Goal: Task Accomplishment & Management: Use online tool/utility

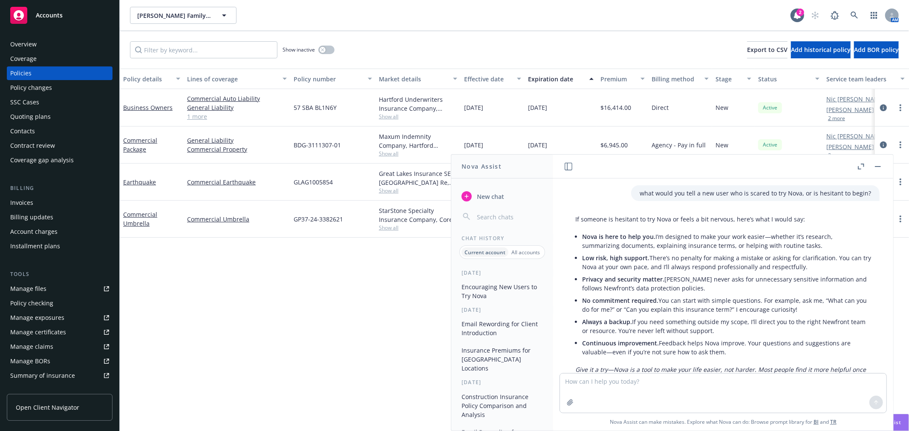
scroll to position [33, 0]
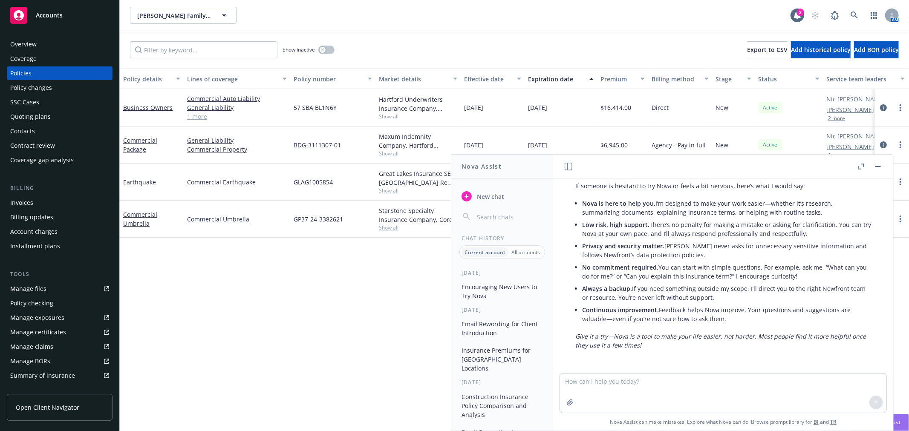
click at [876, 167] on rect "button" at bounding box center [878, 166] width 6 height 1
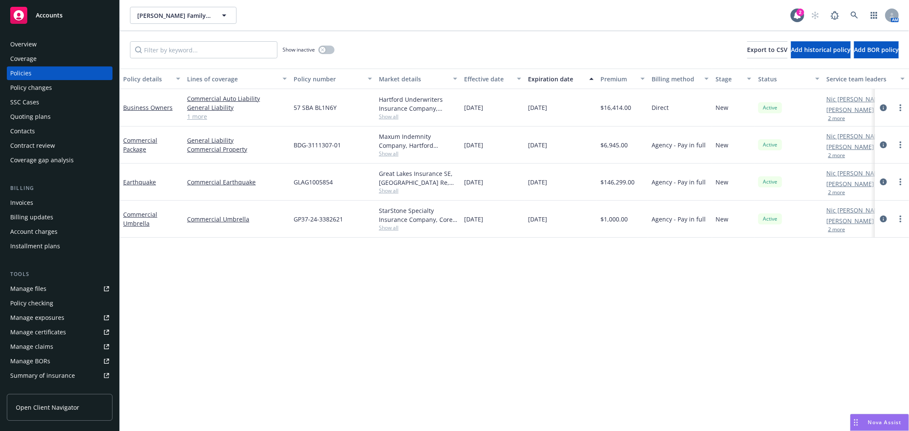
click at [45, 14] on span "Accounts" at bounding box center [49, 15] width 27 height 7
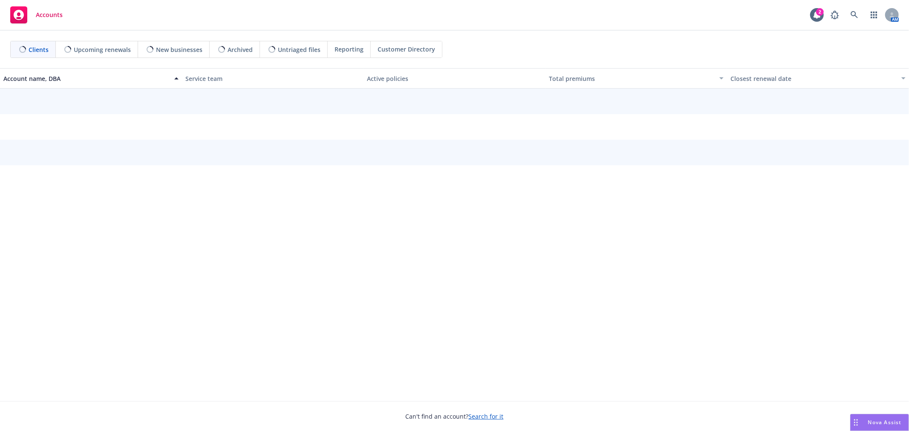
click at [884, 428] on div "Nova Assist" at bounding box center [879, 423] width 58 height 16
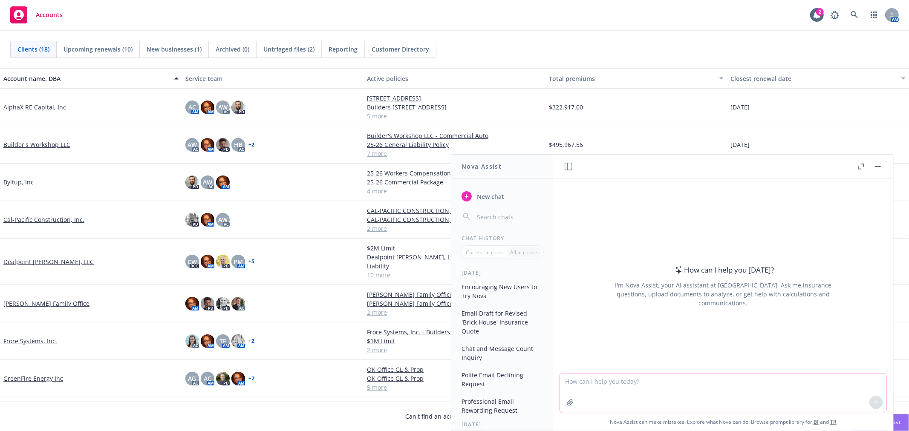
click at [615, 382] on textarea at bounding box center [723, 393] width 326 height 39
paste textarea "Hi [PERSON_NAME], This is a 3 year policy term as the carrier declined to do a …"
type textarea "Help me reword this tough email - Hi [PERSON_NAME], This is a 3 year policy ter…"
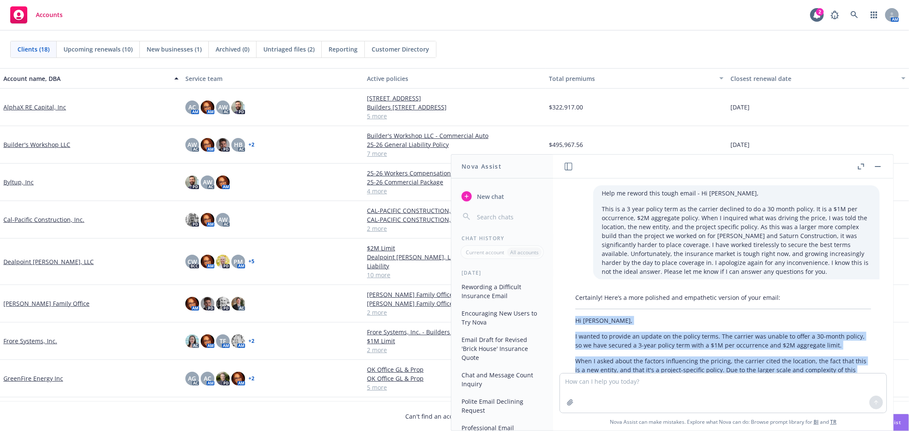
drag, startPoint x: 678, startPoint y: 296, endPoint x: 568, endPoint y: 319, distance: 112.3
click at [568, 319] on div "Certainly! Here’s a more polished and empathetic version of your email: Hi [PER…" at bounding box center [723, 391] width 313 height 203
copy div "Hi [PERSON_NAME], I wanted to provide an update on the policy terms. The carrie…"
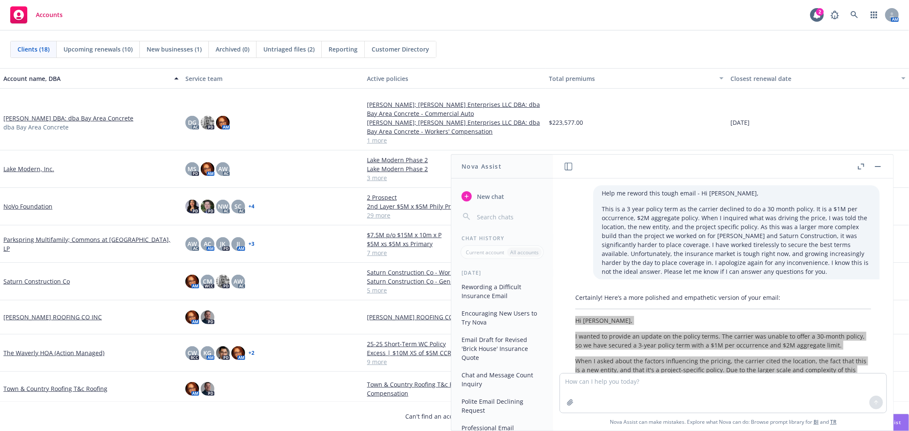
scroll to position [343, 0]
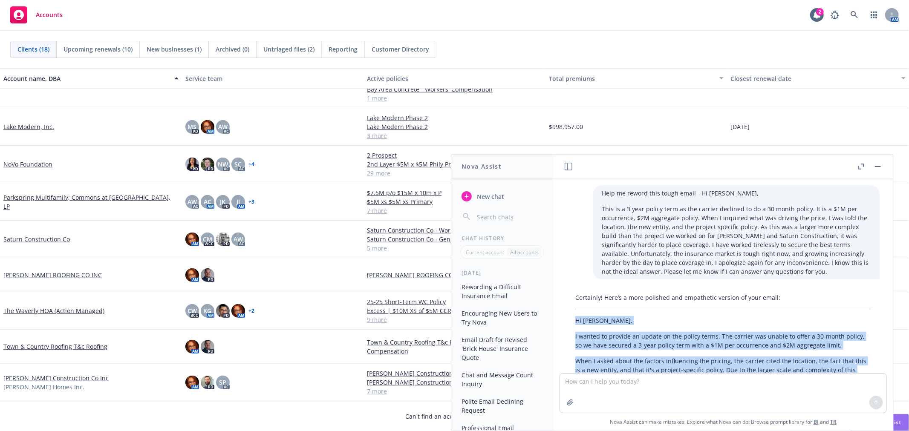
click at [58, 377] on link "[PERSON_NAME] Construction Co Inc" at bounding box center [55, 378] width 105 height 9
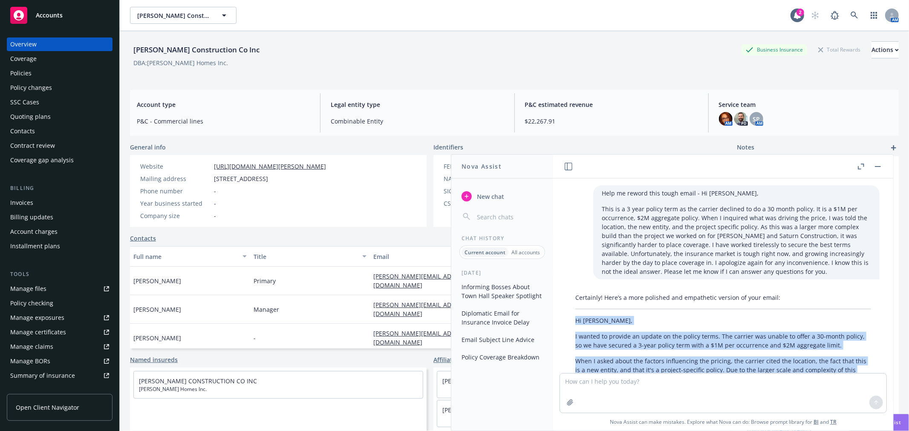
click at [876, 167] on button "button" at bounding box center [878, 166] width 10 height 10
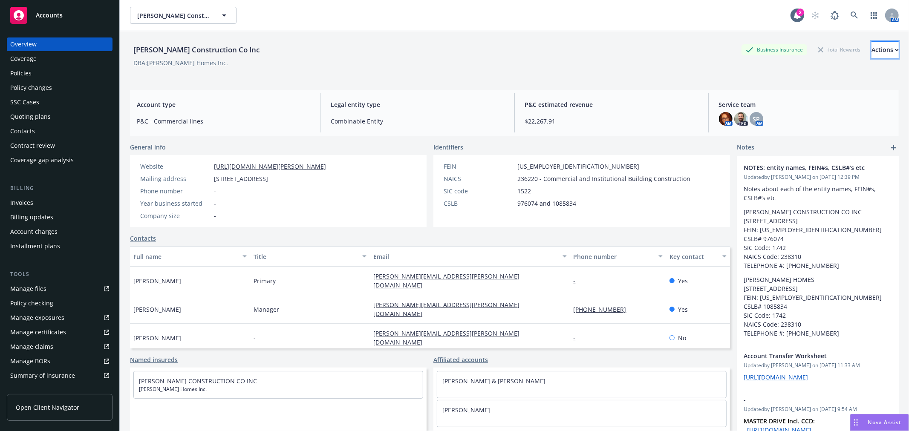
click at [871, 49] on div "Actions" at bounding box center [884, 50] width 27 height 16
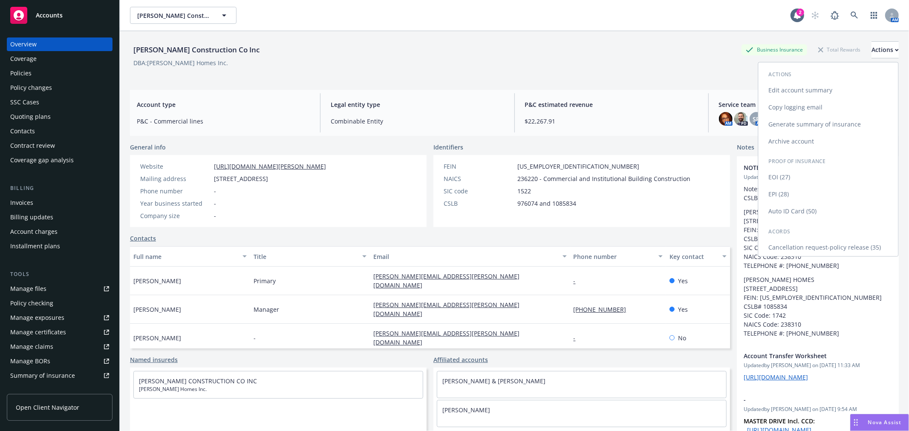
click at [839, 105] on link "Copy logging email" at bounding box center [828, 107] width 140 height 17
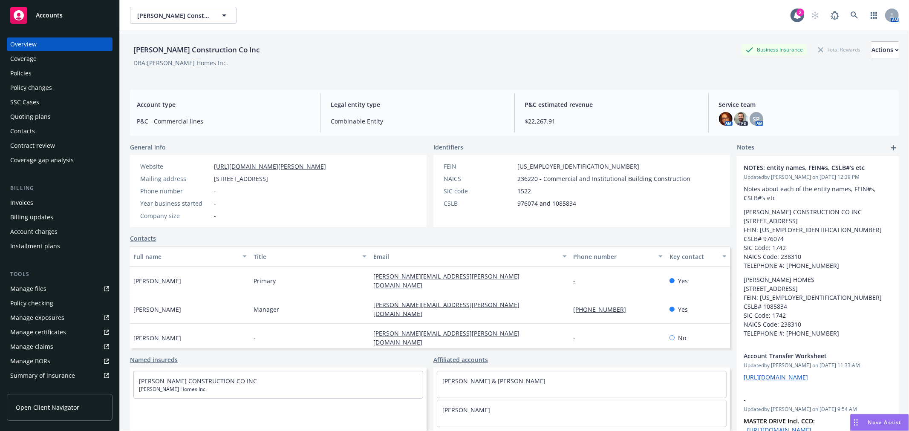
click at [52, 13] on span "Accounts" at bounding box center [49, 15] width 27 height 7
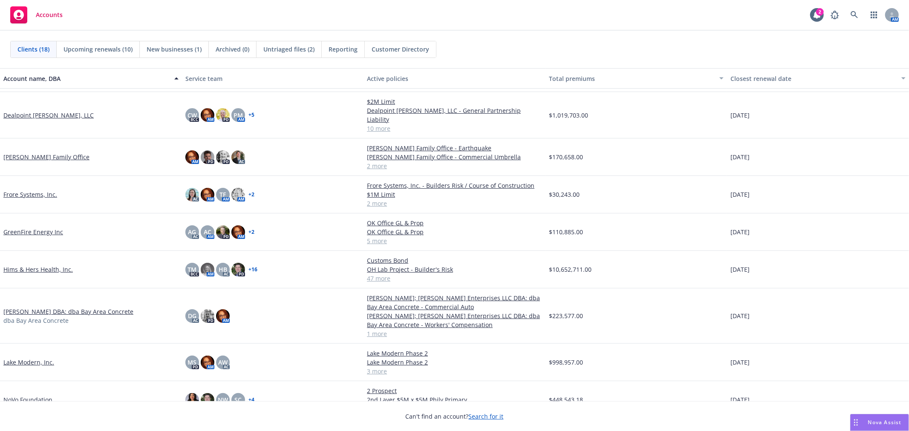
scroll to position [11, 0]
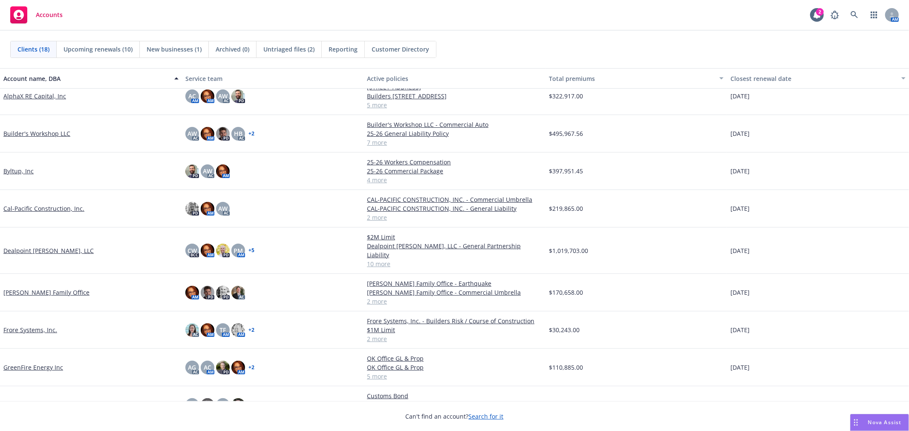
click at [40, 288] on link "[PERSON_NAME] Family Office" at bounding box center [46, 292] width 86 height 9
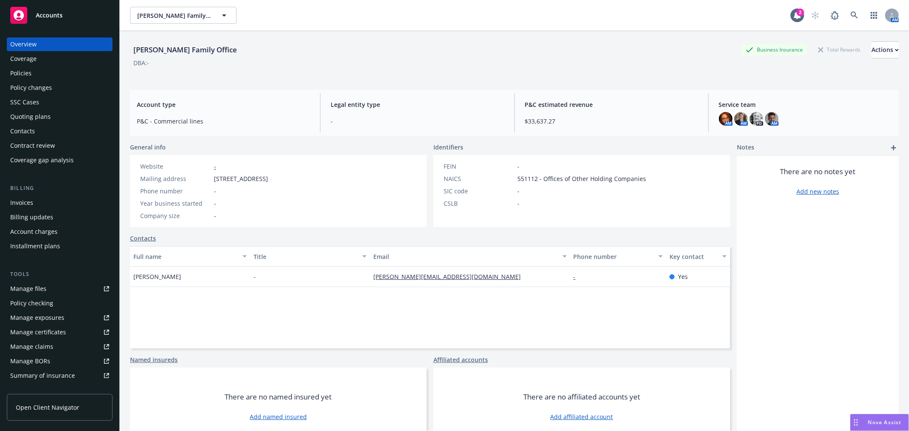
click at [55, 73] on div "Policies" at bounding box center [59, 73] width 99 height 14
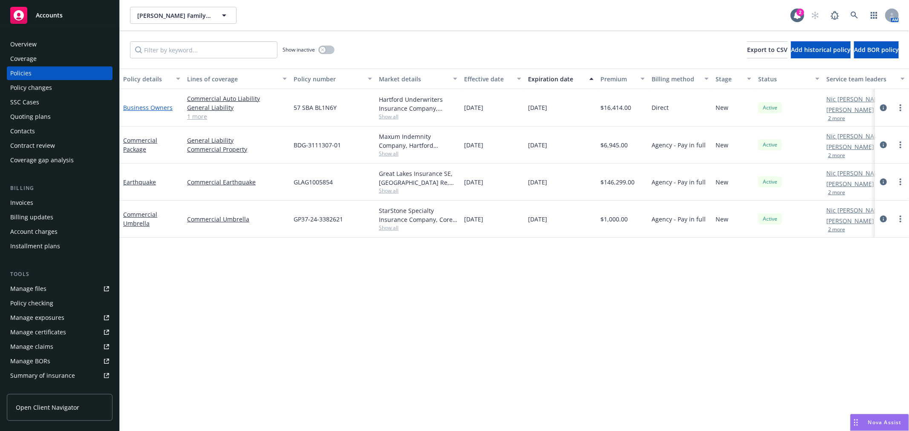
click at [158, 106] on link "Business Owners" at bounding box center [147, 108] width 49 height 8
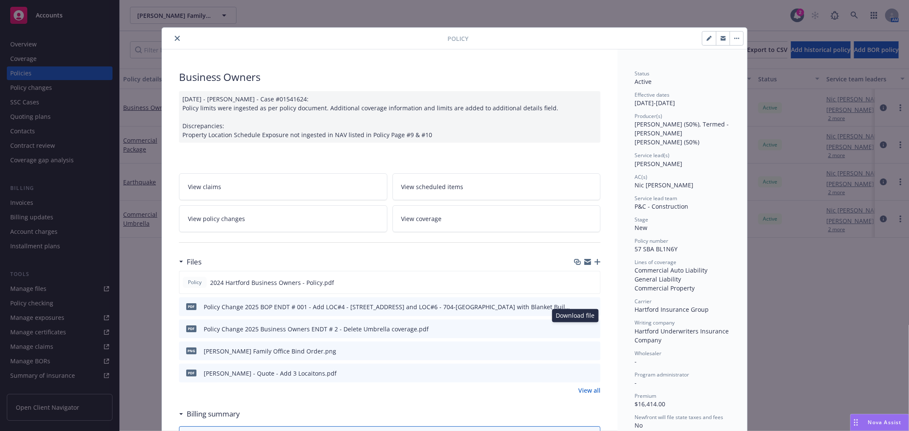
click at [576, 327] on icon "download file" at bounding box center [579, 327] width 6 height 5
click at [576, 305] on icon "download file" at bounding box center [579, 305] width 6 height 5
click at [576, 281] on icon "download file" at bounding box center [577, 282] width 7 height 7
click at [866, 422] on div "Nova Assist" at bounding box center [884, 422] width 47 height 7
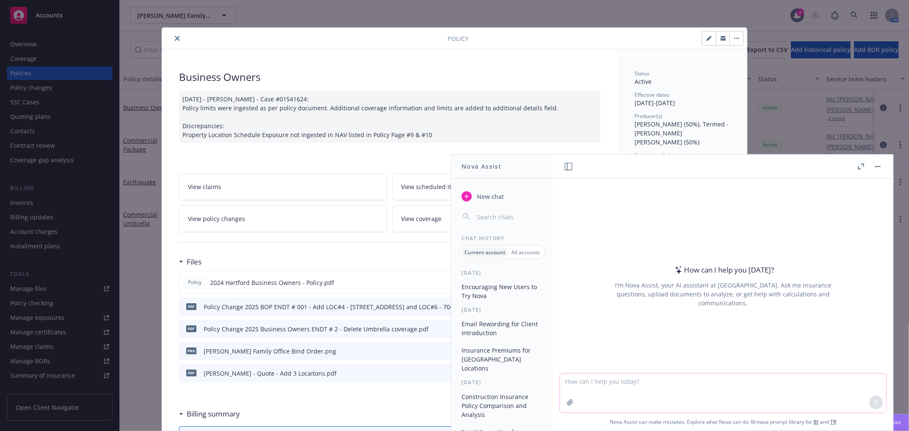
click at [623, 382] on textarea at bounding box center [723, 393] width 326 height 39
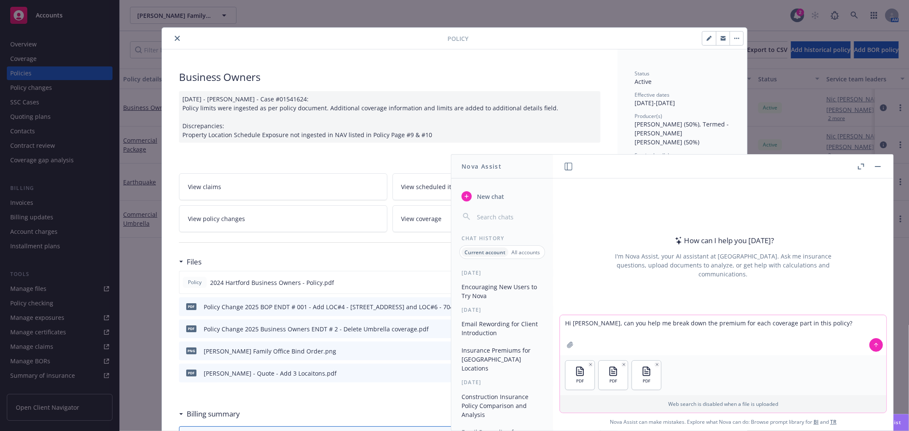
click at [823, 325] on textarea "Hi [PERSON_NAME], can you help me break down the premium for each coverage part…" at bounding box center [723, 335] width 326 height 40
type textarea "Hi [PERSON_NAME], can you help me break down the premium for each coverage part…"
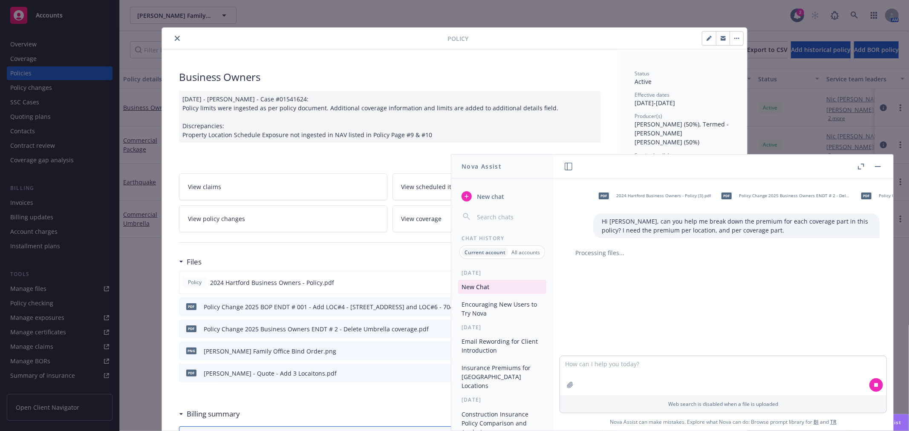
click at [378, 280] on div "Policy 2024 Hartford Business Owners - Policy.pdf" at bounding box center [389, 282] width 421 height 23
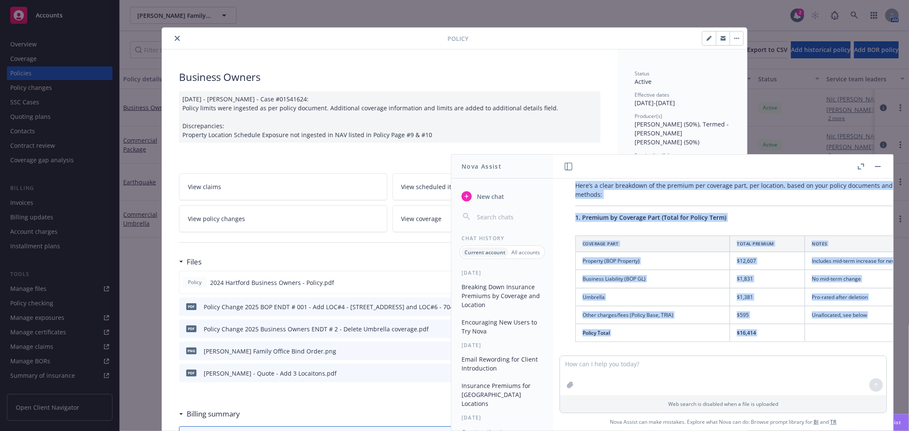
scroll to position [16, 0]
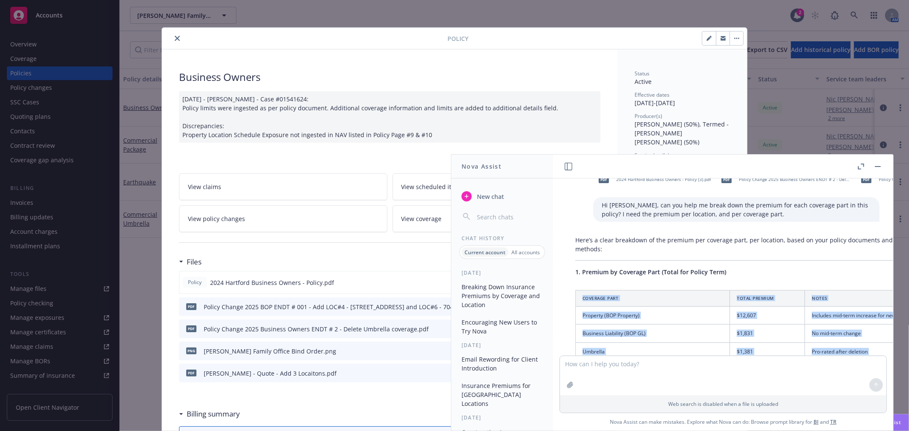
drag, startPoint x: 853, startPoint y: 295, endPoint x: 578, endPoint y: 284, distance: 274.6
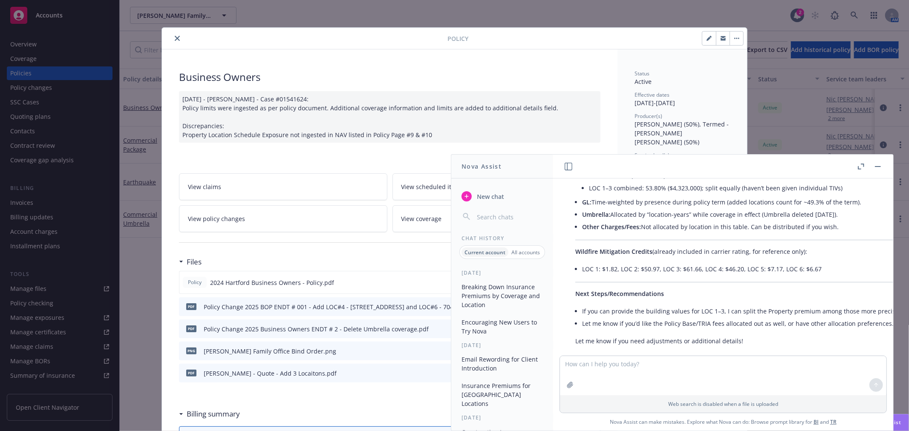
scroll to position [521, 0]
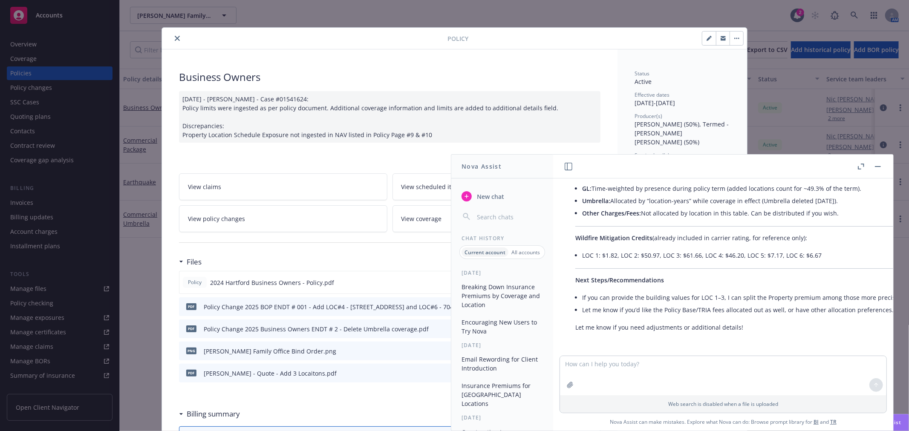
click at [176, 37] on icon "close" at bounding box center [177, 38] width 5 height 5
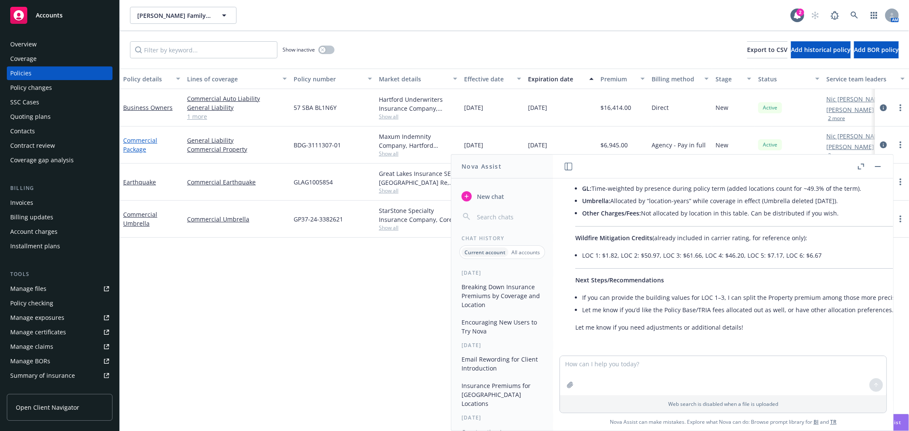
click at [136, 138] on link "Commercial Package" at bounding box center [140, 144] width 34 height 17
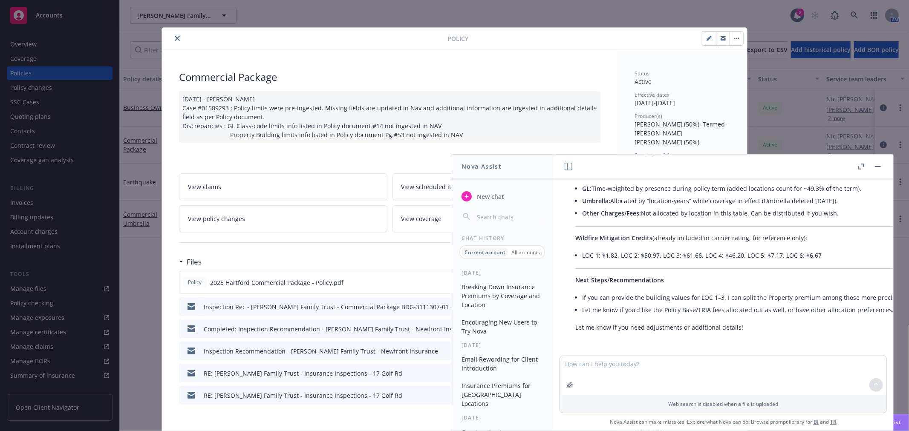
click at [876, 167] on rect "button" at bounding box center [878, 166] width 6 height 1
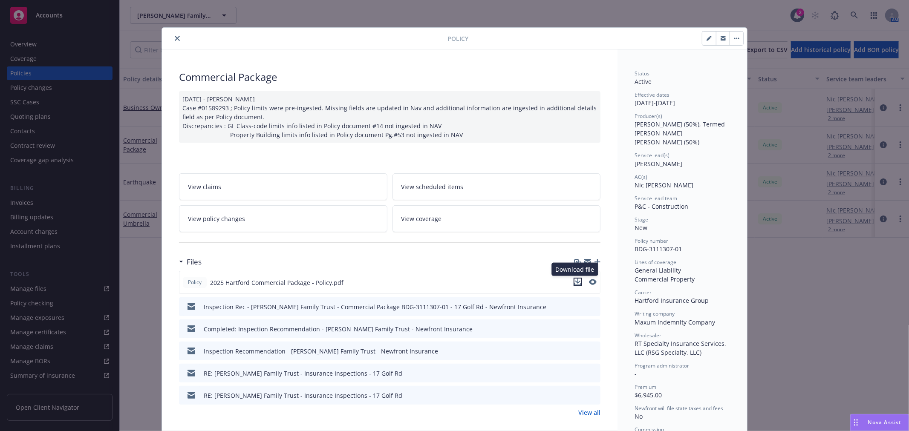
click at [576, 281] on icon "download file" at bounding box center [578, 281] width 6 height 5
click at [858, 420] on div "Drag to move" at bounding box center [855, 423] width 11 height 16
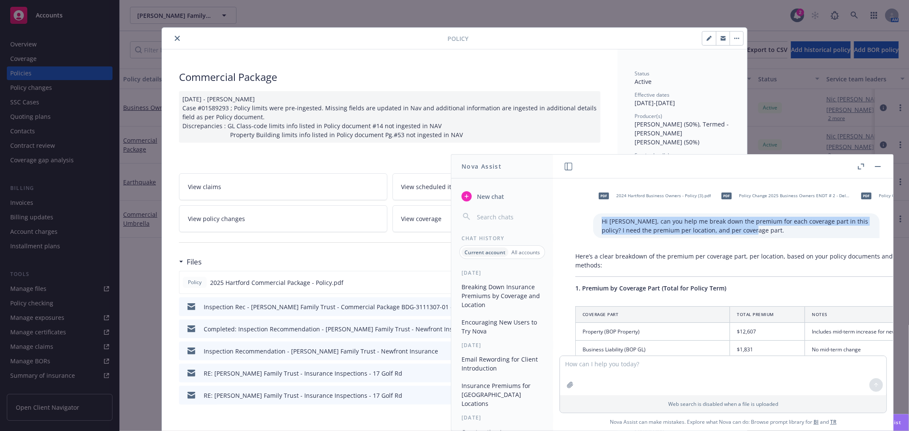
drag, startPoint x: 587, startPoint y: 219, endPoint x: 733, endPoint y: 231, distance: 146.6
click at [733, 231] on div "Hi [PERSON_NAME], can you help me break down the premium for each coverage part…" at bounding box center [736, 225] width 286 height 25
copy p "Hi [PERSON_NAME], can you help me break down the premium for each coverage part…"
click at [606, 365] on textarea at bounding box center [723, 375] width 326 height 39
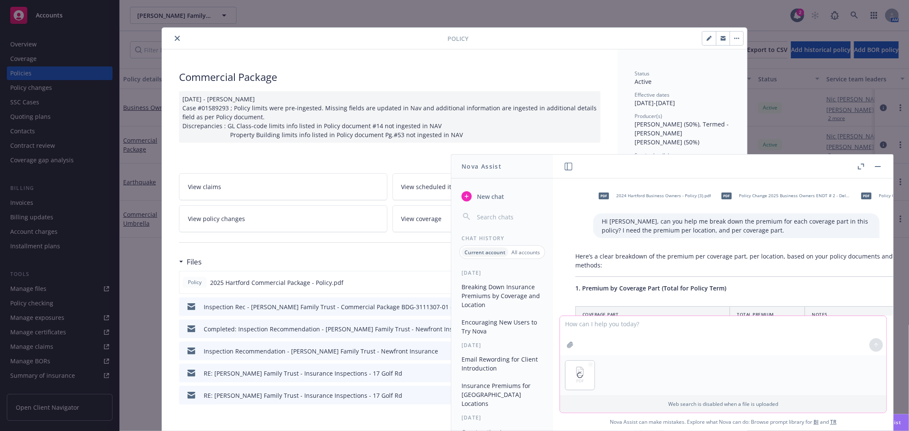
click at [572, 325] on textarea at bounding box center [723, 335] width 326 height 39
paste textarea "Hi [PERSON_NAME], can you help me break down the premium for each coverage part…"
click at [562, 323] on textarea "Hi [PERSON_NAME], can you help me break down the premium for each coverage part…" at bounding box center [723, 335] width 326 height 40
drag, startPoint x: 605, startPoint y: 322, endPoint x: 629, endPoint y: 324, distance: 23.5
click at [629, 324] on textarea "Second policy - Hi [PERSON_NAME], can you help me break down the premium for ea…" at bounding box center [723, 335] width 326 height 40
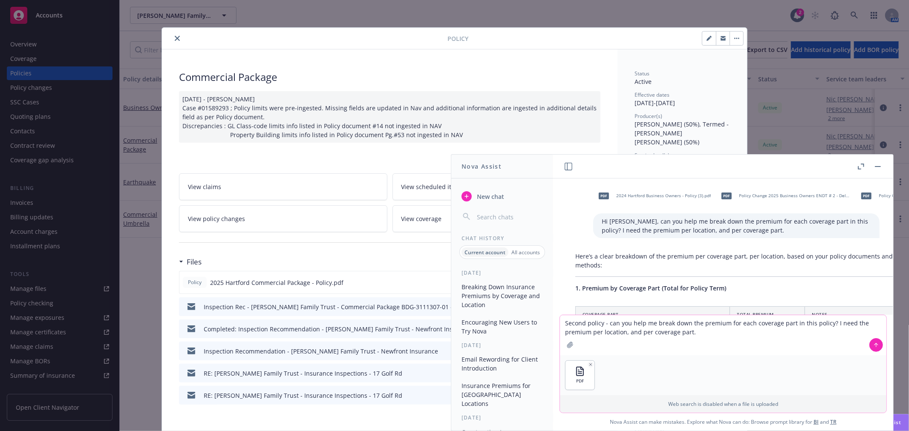
type textarea "Second policy - can you help me break down the premium for each coverage part i…"
click at [874, 341] on button at bounding box center [876, 345] width 14 height 14
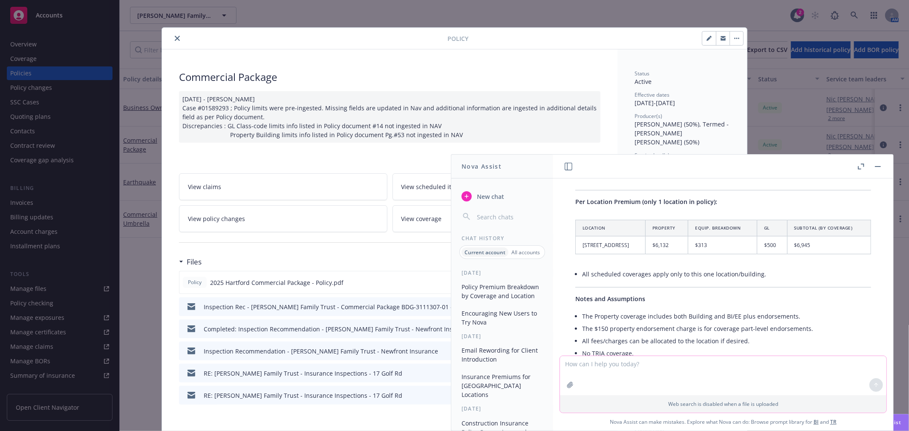
scroll to position [912, 0]
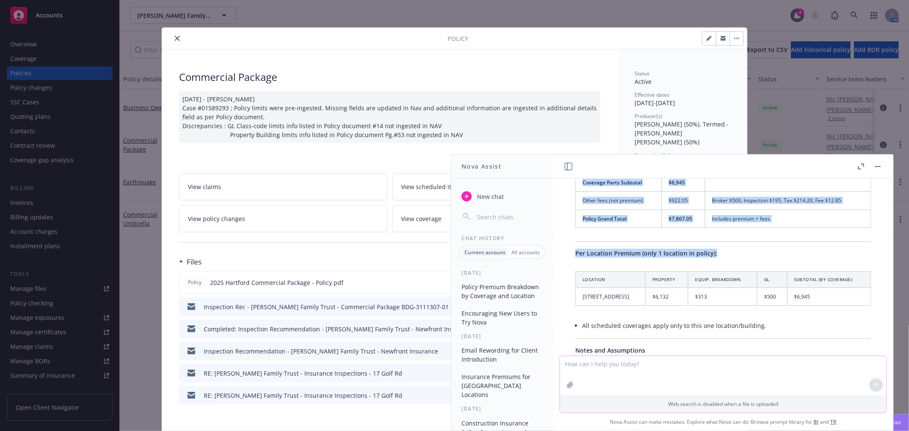
drag, startPoint x: 574, startPoint y: 208, endPoint x: 870, endPoint y: 308, distance: 311.9
click at [870, 308] on div "Here’s the premium breakdown for the second policy (Maxum Indemnity – Policy BD…" at bounding box center [723, 230] width 313 height 442
copy div "Policy-level Premiums by Coverage Part Coverage Part Amount Notes Property (Bui…"
click at [175, 36] on icon "close" at bounding box center [177, 38] width 5 height 5
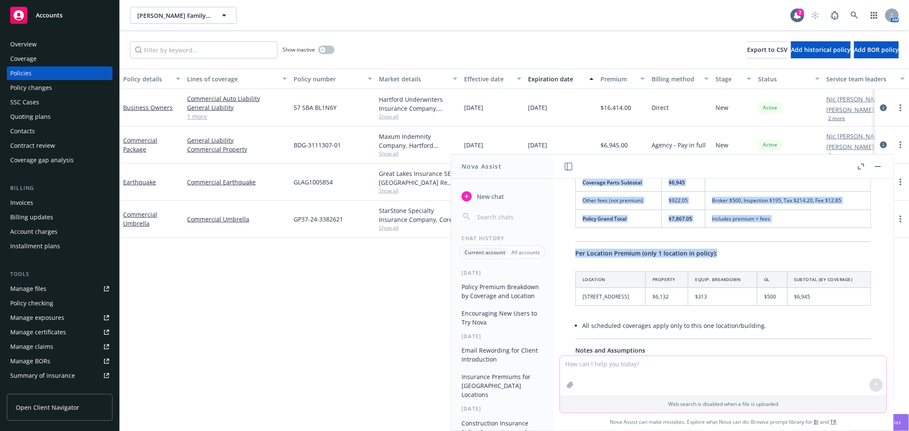
click at [876, 165] on button "button" at bounding box center [878, 166] width 10 height 10
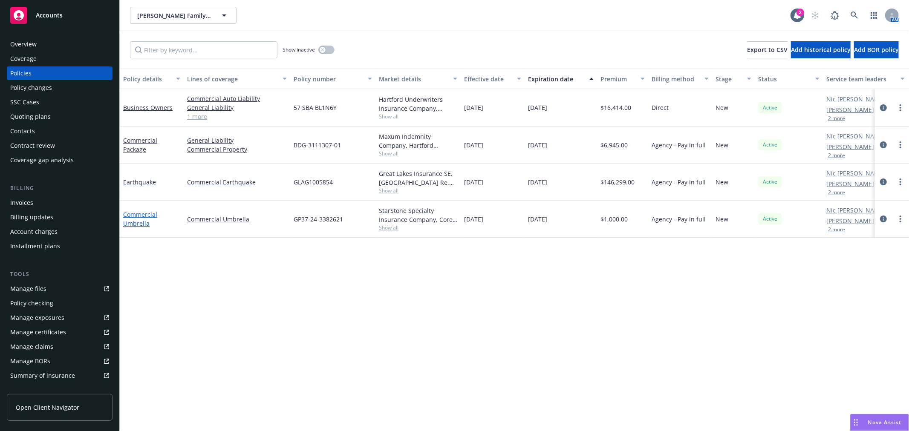
click at [147, 213] on link "Commercial Umbrella" at bounding box center [140, 218] width 34 height 17
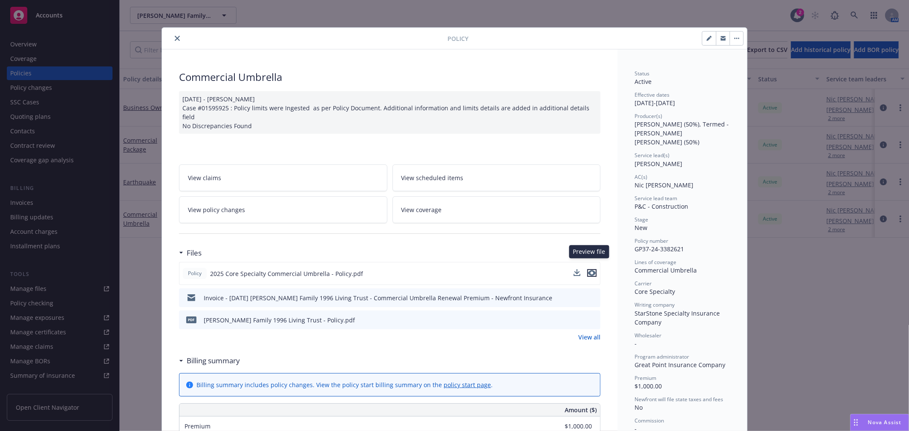
click at [590, 270] on icon "preview file" at bounding box center [592, 273] width 8 height 6
click at [853, 424] on div "Drag to move" at bounding box center [855, 423] width 11 height 16
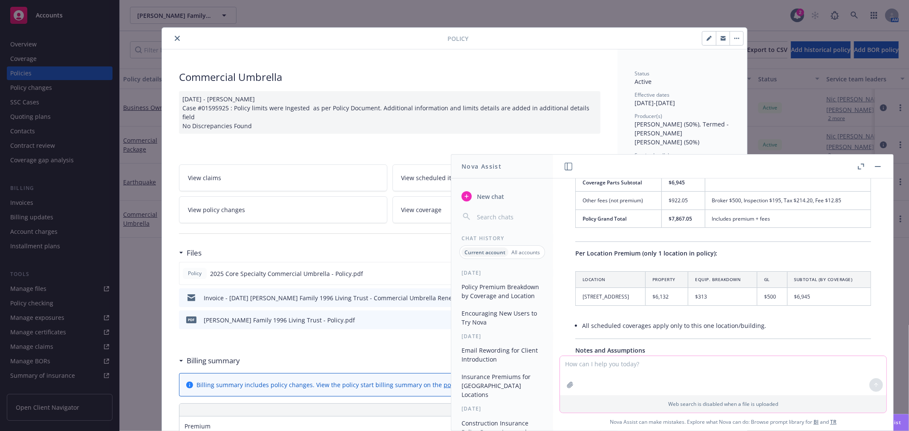
click at [874, 165] on button "button" at bounding box center [878, 166] width 10 height 10
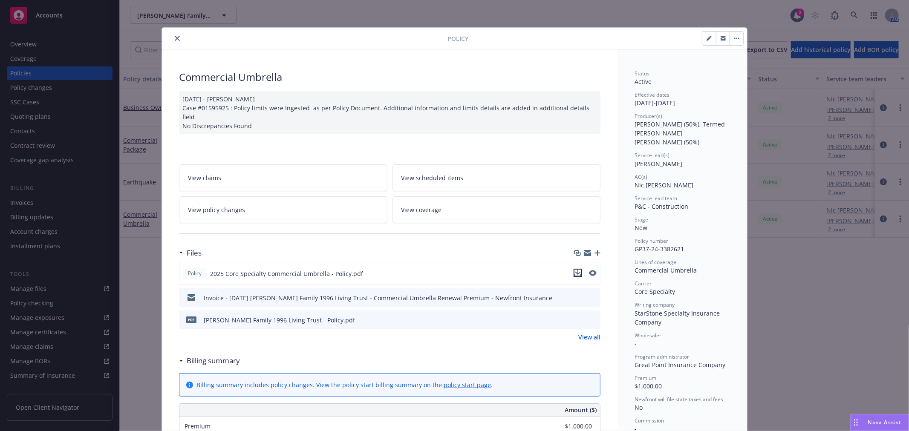
click at [577, 270] on icon "download file" at bounding box center [577, 273] width 7 height 7
click at [857, 422] on icon "Drag to move" at bounding box center [856, 422] width 4 height 7
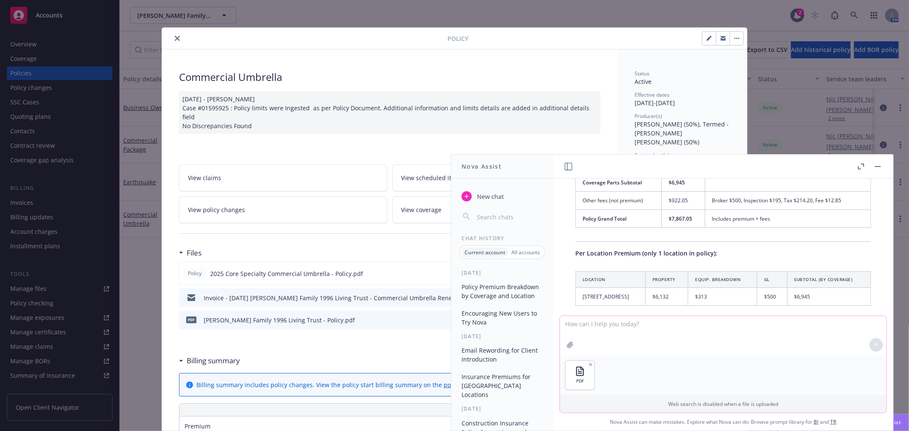
click at [607, 327] on textarea at bounding box center [723, 335] width 326 height 39
type textarea "Final policy - can you please break out the Umbrella cost per location?"
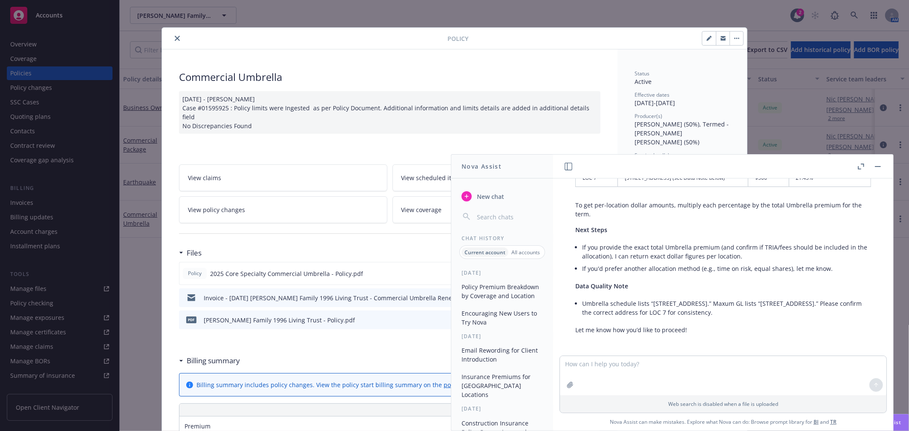
scroll to position [1535, 0]
click at [876, 164] on button "button" at bounding box center [878, 166] width 10 height 10
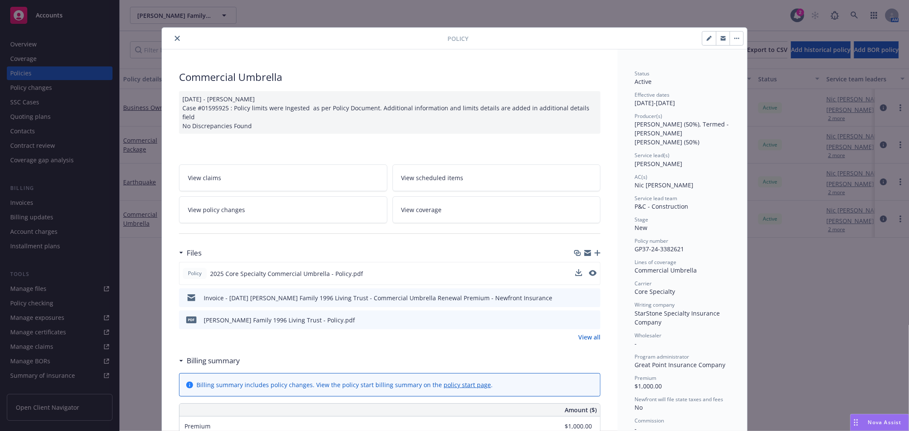
click at [175, 37] on icon "close" at bounding box center [177, 38] width 5 height 5
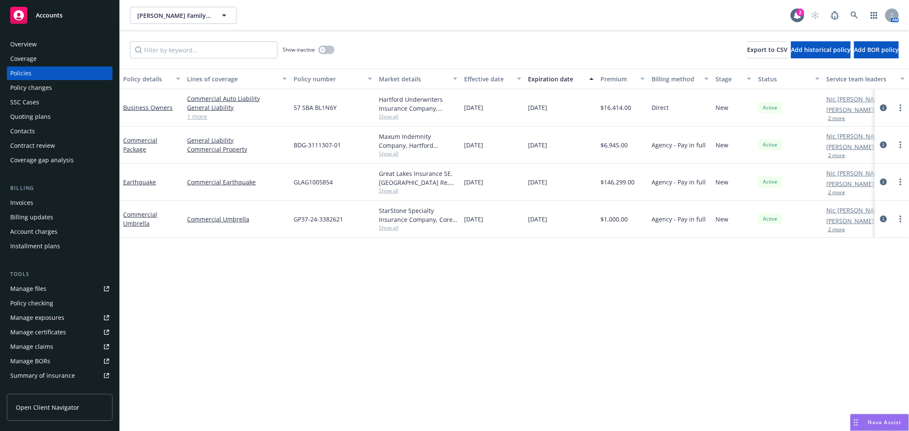
click at [335, 299] on div "Policy details Lines of coverage Policy number Market details Effective date Ex…" at bounding box center [514, 250] width 789 height 363
click at [506, 323] on div "Policy details Lines of coverage Policy number Market details Effective date Ex…" at bounding box center [514, 250] width 789 height 363
click at [862, 418] on div "Nova Assist" at bounding box center [879, 423] width 58 height 16
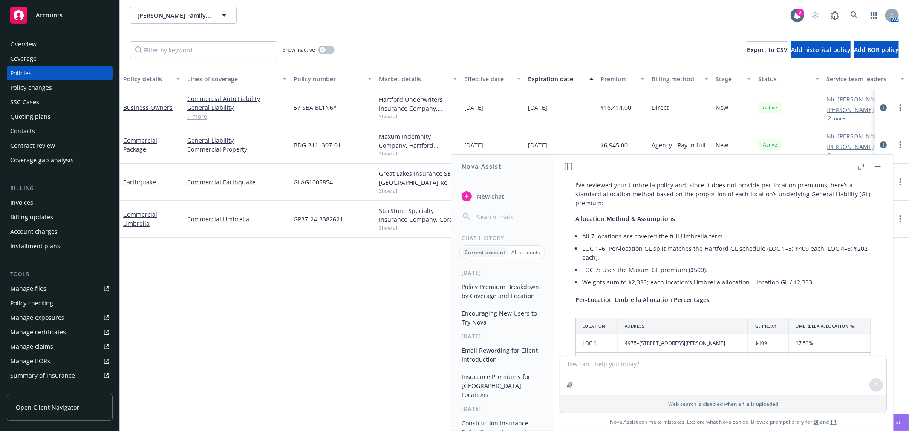
scroll to position [1203, 0]
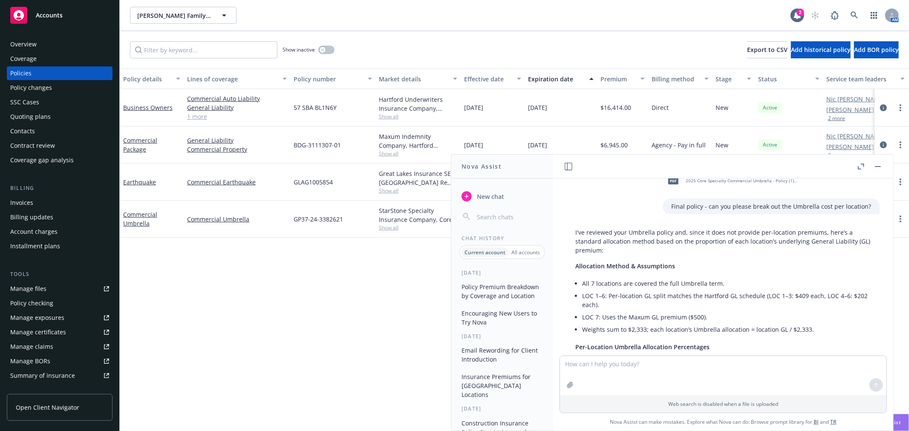
click at [504, 196] on button "New chat" at bounding box center [502, 196] width 88 height 15
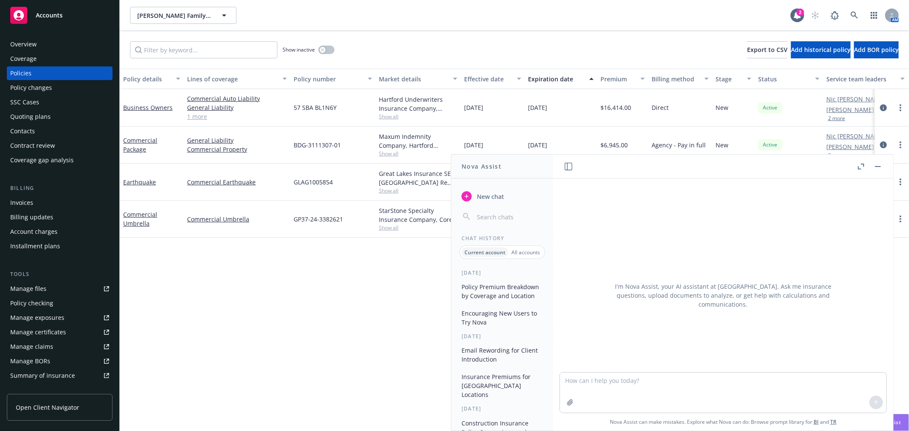
click at [602, 386] on textarea at bounding box center [723, 393] width 326 height 40
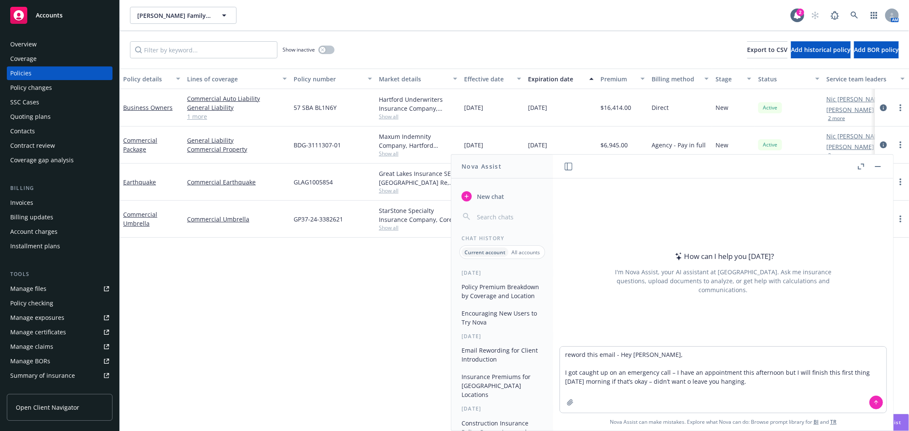
type textarea "reword this email - Hey [PERSON_NAME], I got caught up on an emergency call – I…"
click at [873, 405] on icon at bounding box center [876, 403] width 6 height 6
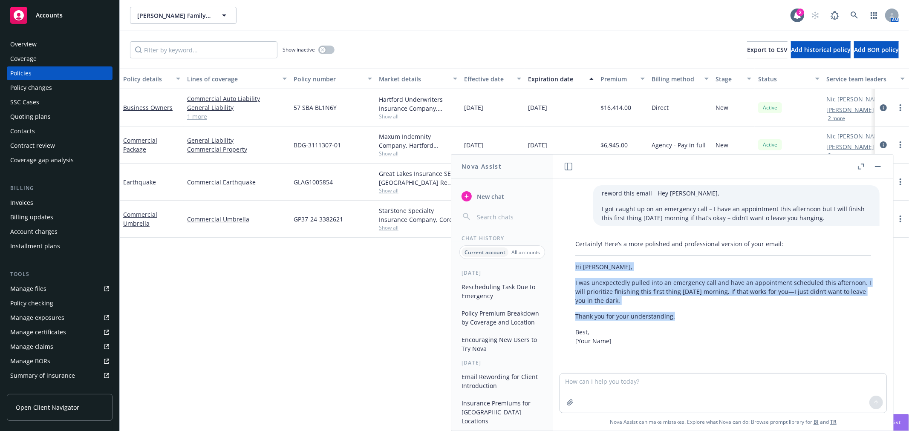
drag, startPoint x: 574, startPoint y: 267, endPoint x: 691, endPoint y: 314, distance: 126.4
click at [691, 314] on div "Certainly! Here’s a more polished and professional version of your email: Hi [P…" at bounding box center [723, 292] width 313 height 113
copy div "Hi [PERSON_NAME], I was unexpectedly pulled into an emergency call and have an …"
